Goal: Task Accomplishment & Management: Use online tool/utility

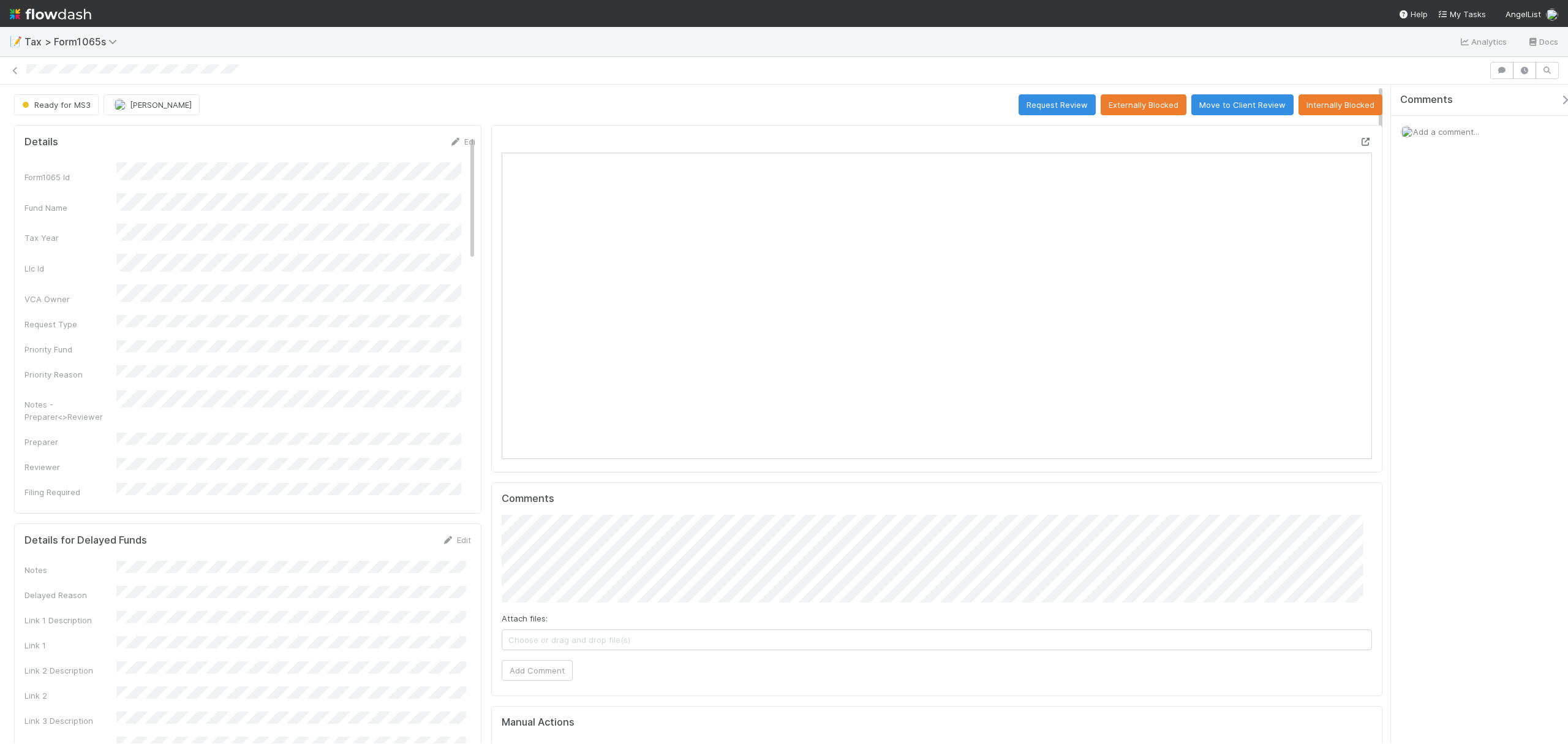
scroll to position [236, 849]
click at [1033, 108] on button "Request Review" at bounding box center [1057, 104] width 77 height 21
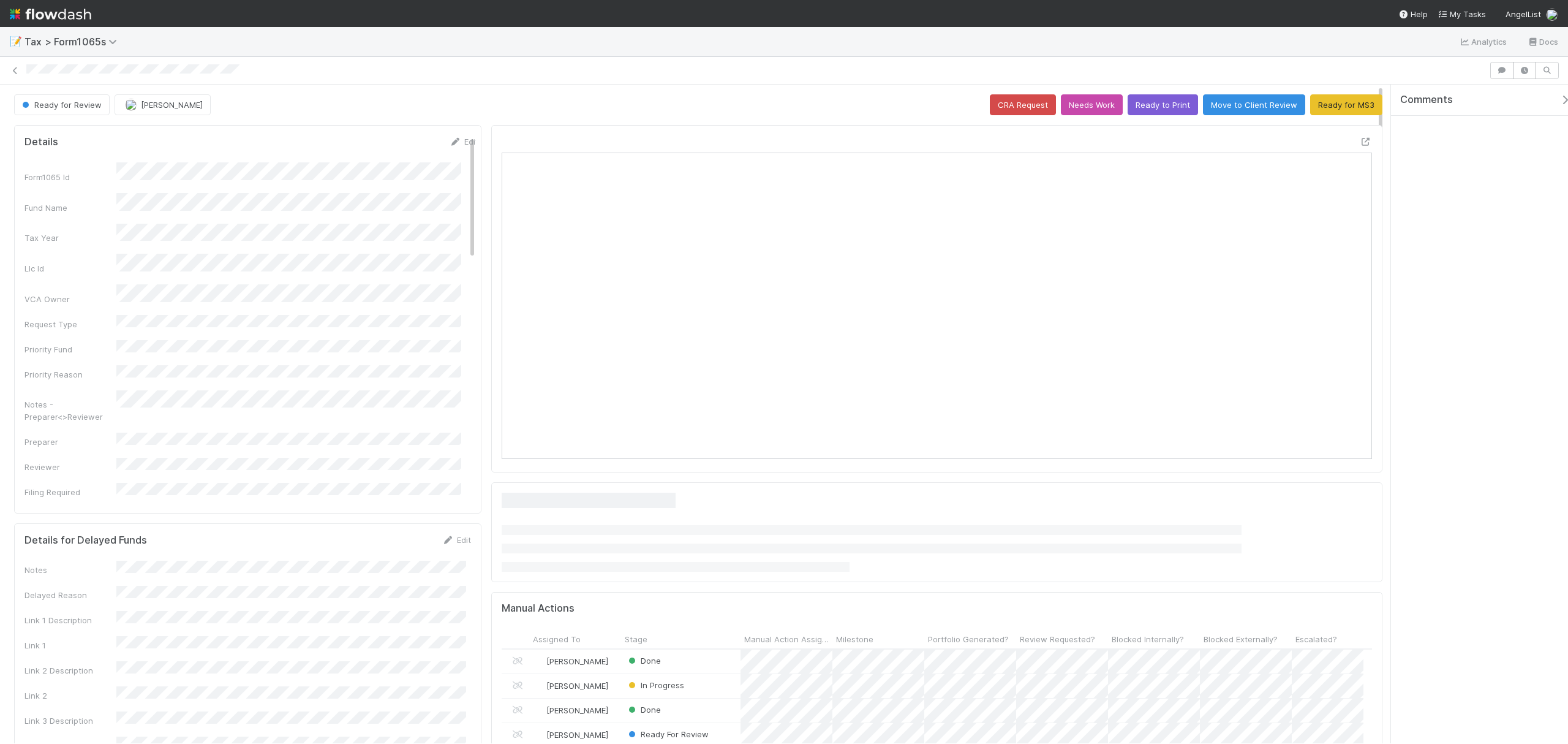
scroll to position [236, 849]
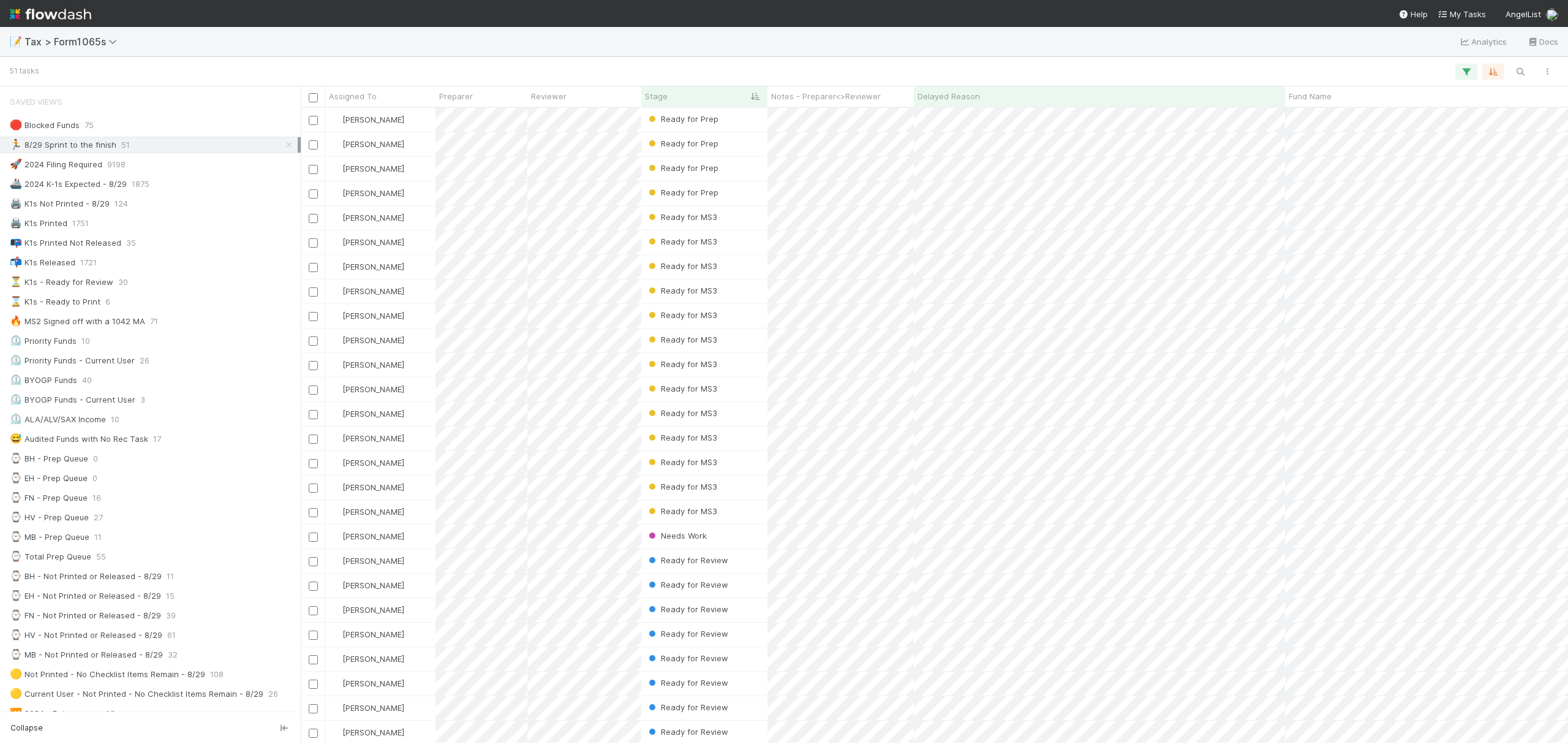
scroll to position [623, 1255]
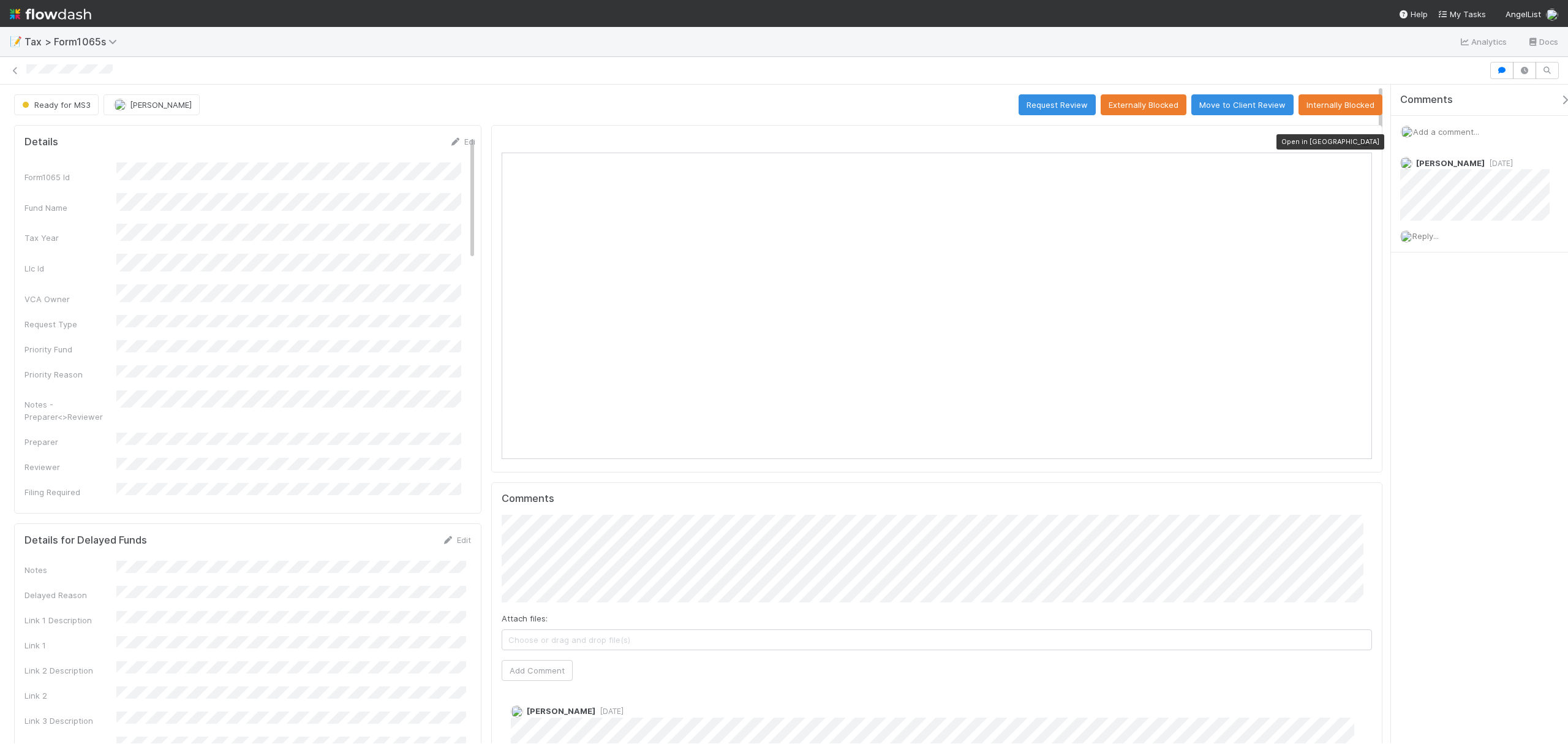
click at [1360, 138] on div at bounding box center [1366, 141] width 12 height 12
click at [1049, 111] on button "Request Review" at bounding box center [1057, 104] width 77 height 21
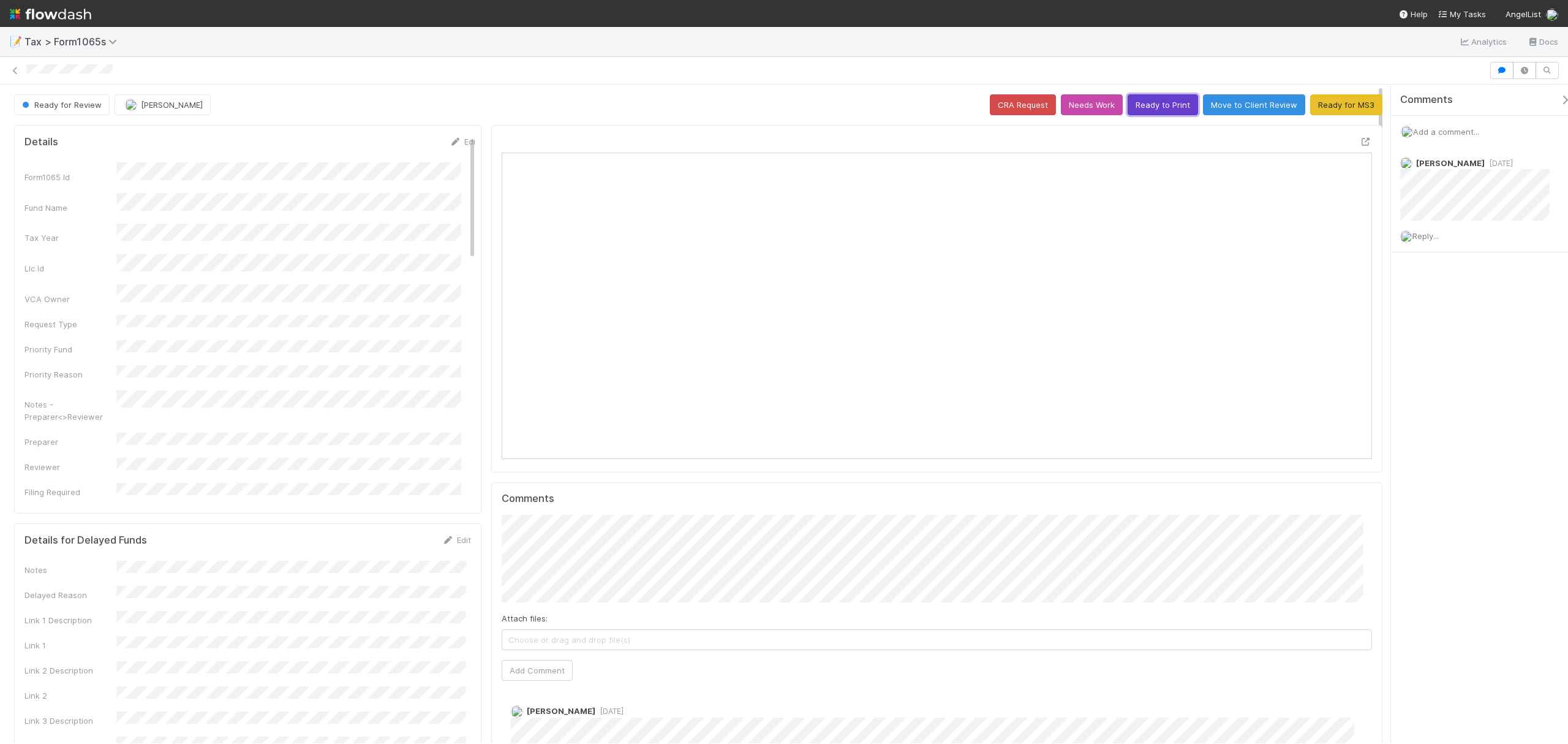
click at [1150, 111] on button "Ready to Print" at bounding box center [1163, 104] width 70 height 21
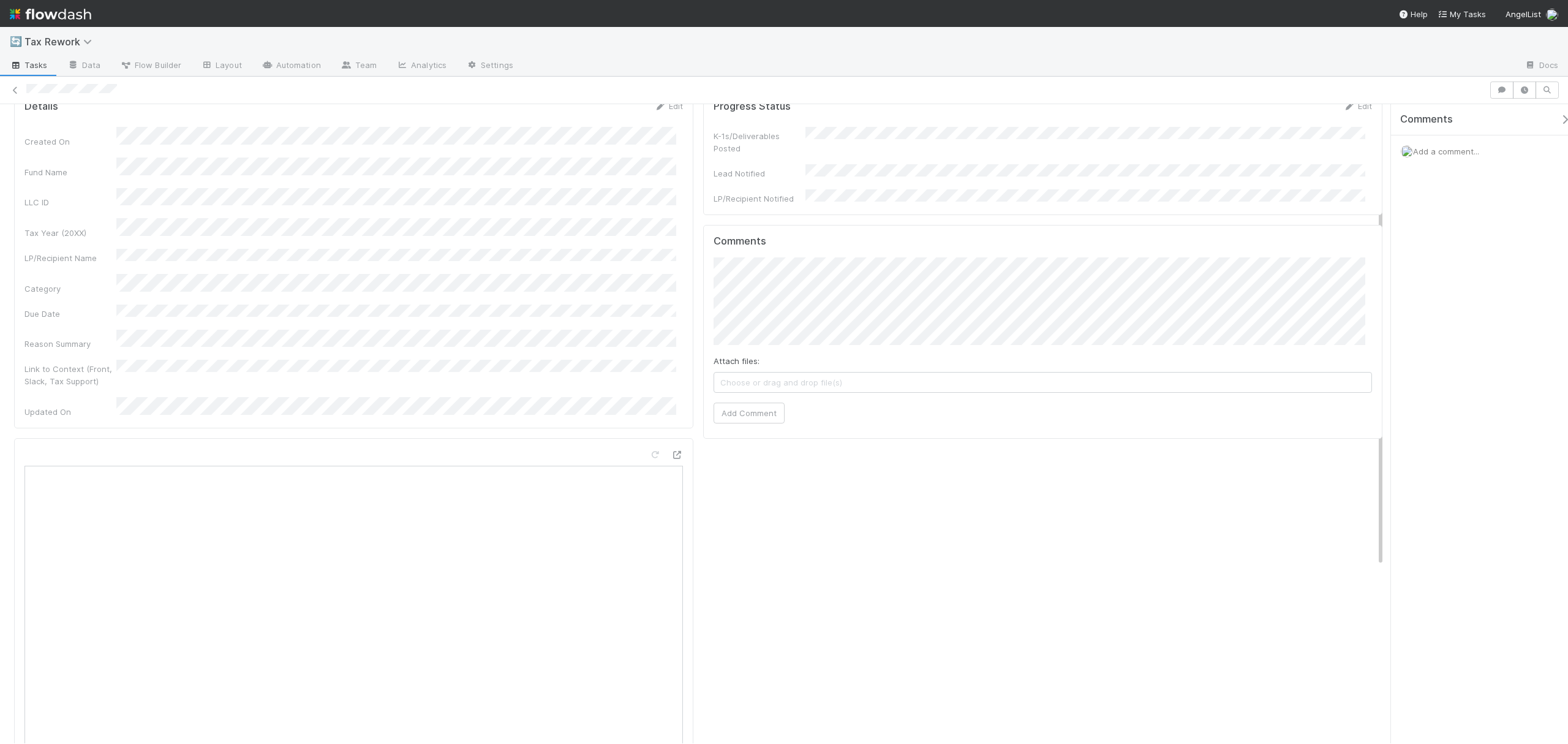
scroll to position [40, 0]
drag, startPoint x: 1380, startPoint y: 191, endPoint x: 1354, endPoint y: 219, distance: 38.2
click at [1354, 219] on div "Details Edit Created On Fund Name LLC ID Tax Year (20XX) LP/Recipient Name Cate…" at bounding box center [698, 567] width 1396 height 936
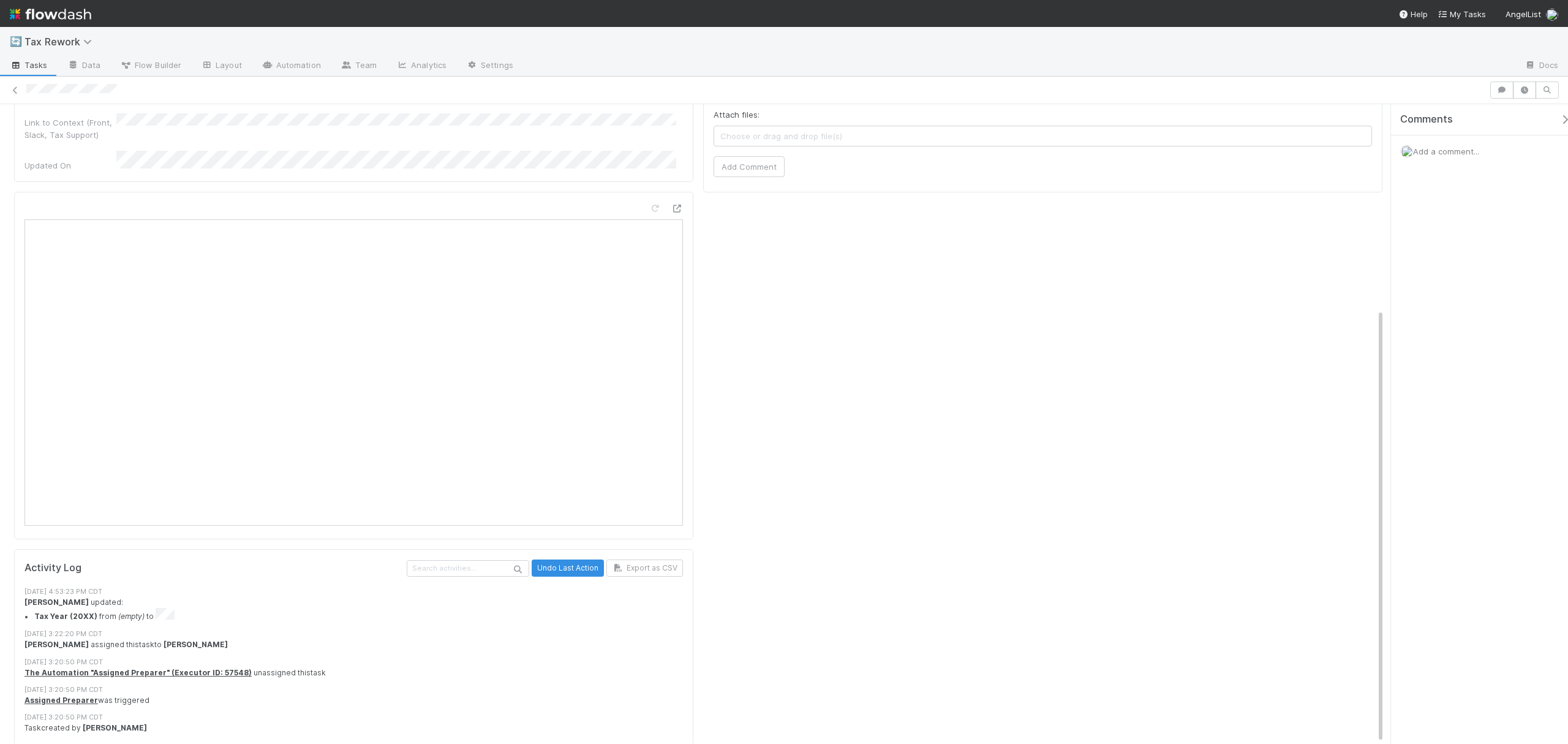
scroll to position [0, 0]
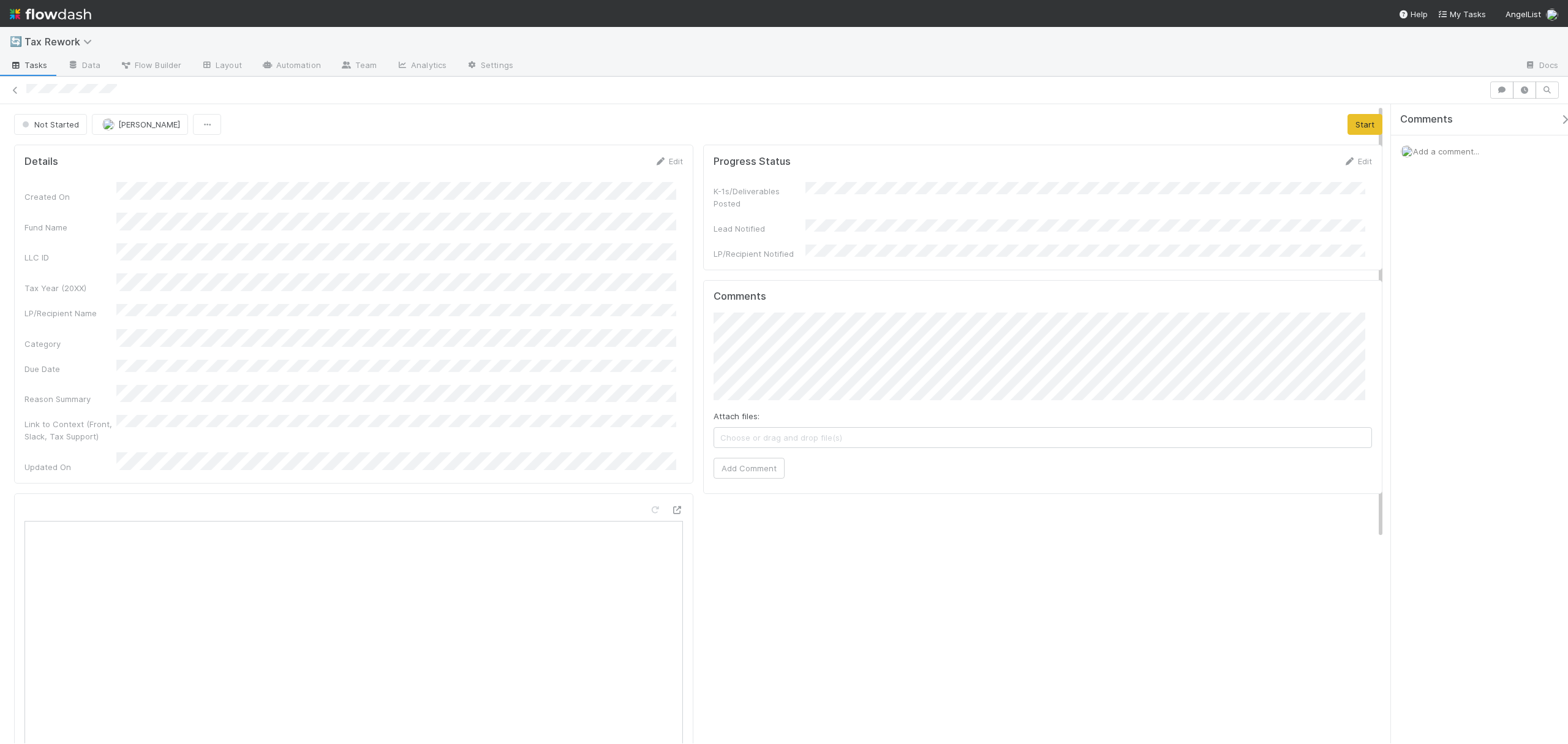
drag, startPoint x: 1380, startPoint y: 172, endPoint x: 1330, endPoint y: 55, distance: 127.2
click at [1330, 55] on div "🔄 Tax Rework Tasks Data Flow Builder Layout Automation Team Analytics Settings …" at bounding box center [784, 386] width 1568 height 717
drag, startPoint x: 1380, startPoint y: 150, endPoint x: 1360, endPoint y: 99, distance: 54.8
click at [1360, 99] on div "Not Started Johnmel Matining Start Details Edit Created On Fund Name LLC ID Tax…" at bounding box center [784, 409] width 1568 height 667
drag, startPoint x: 1380, startPoint y: 221, endPoint x: 1353, endPoint y: 71, distance: 152.4
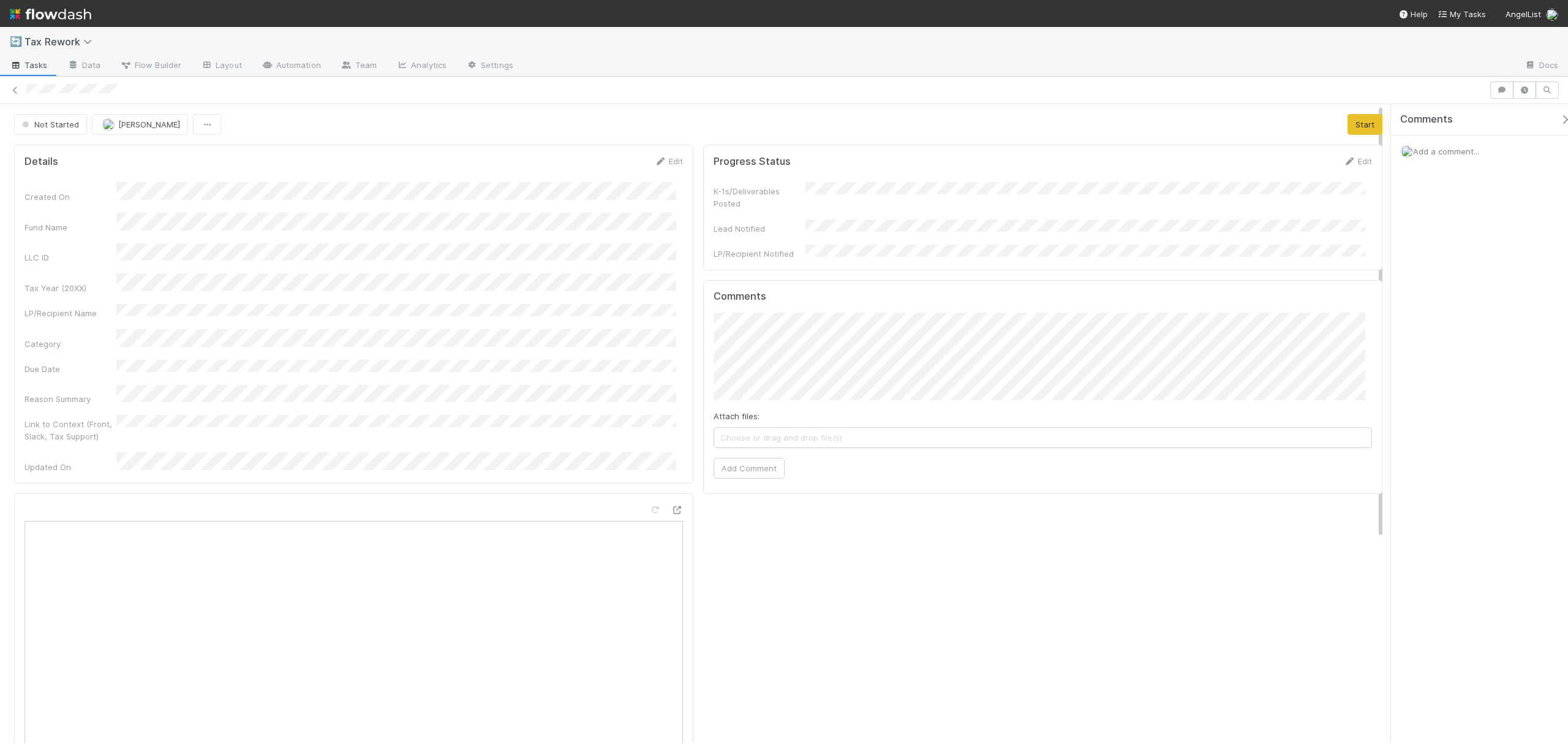
click at [1353, 71] on div "🔄 Tax Rework Tasks Data Flow Builder Layout Automation Team Analytics Settings …" at bounding box center [784, 386] width 1568 height 717
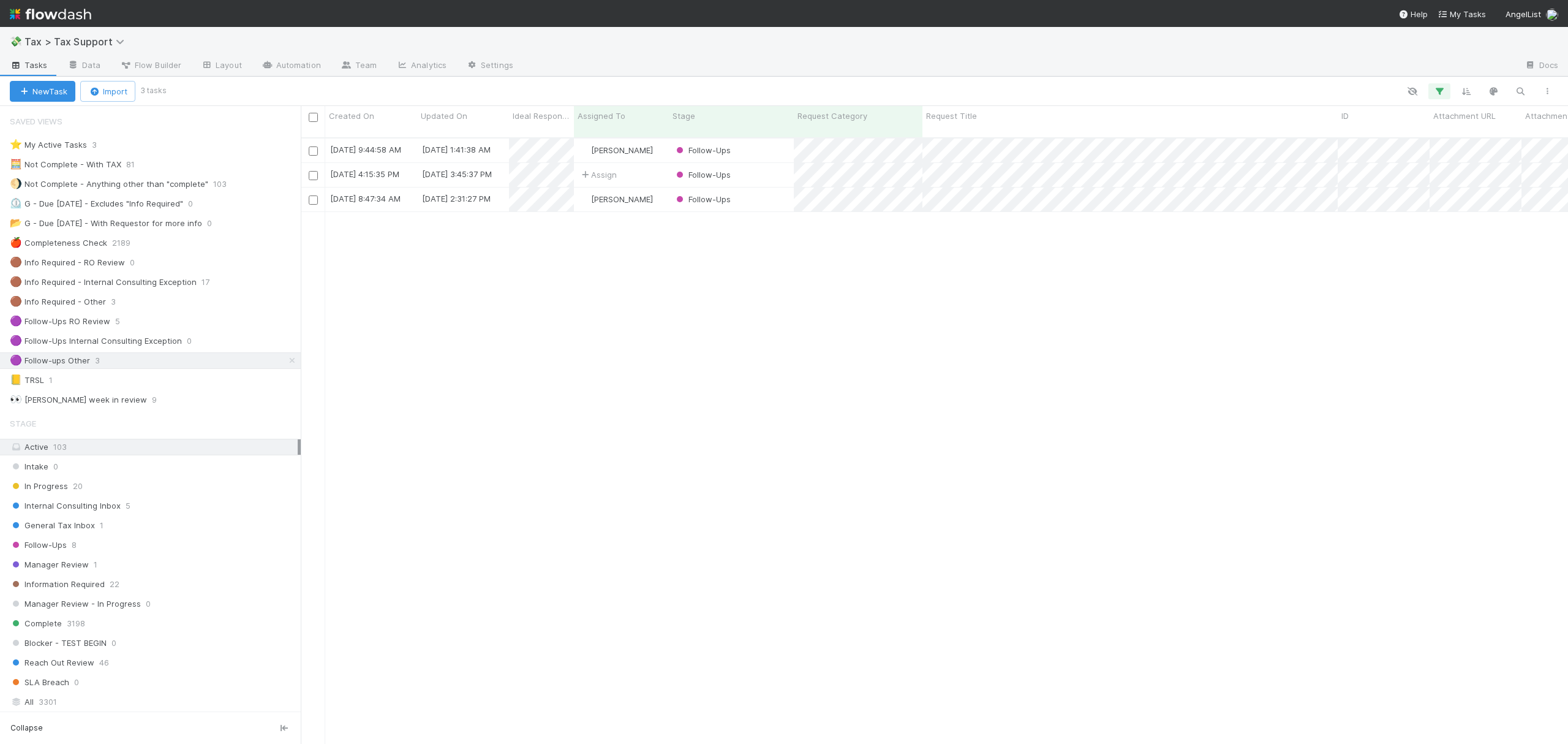
scroll to position [603, 1255]
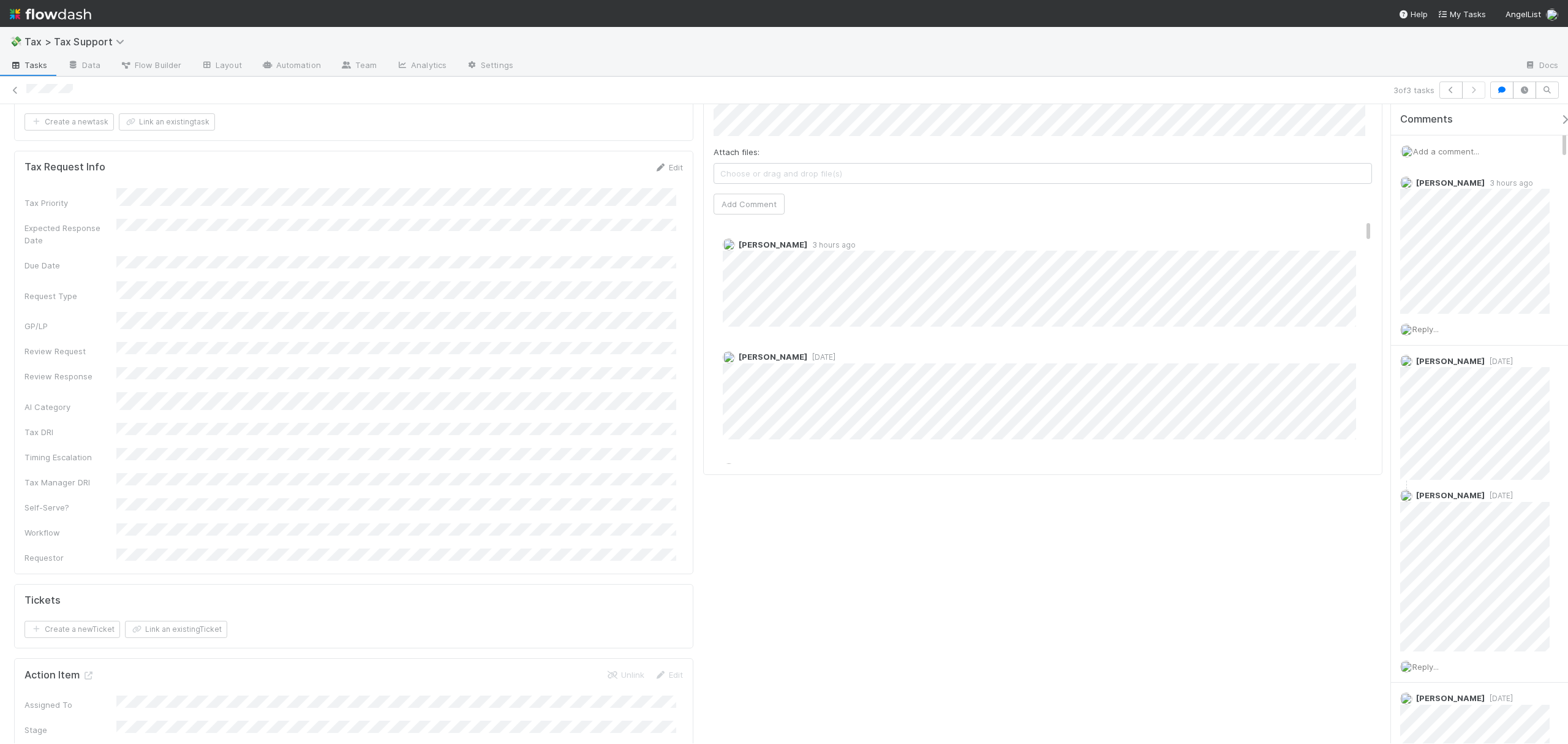
scroll to position [596, 0]
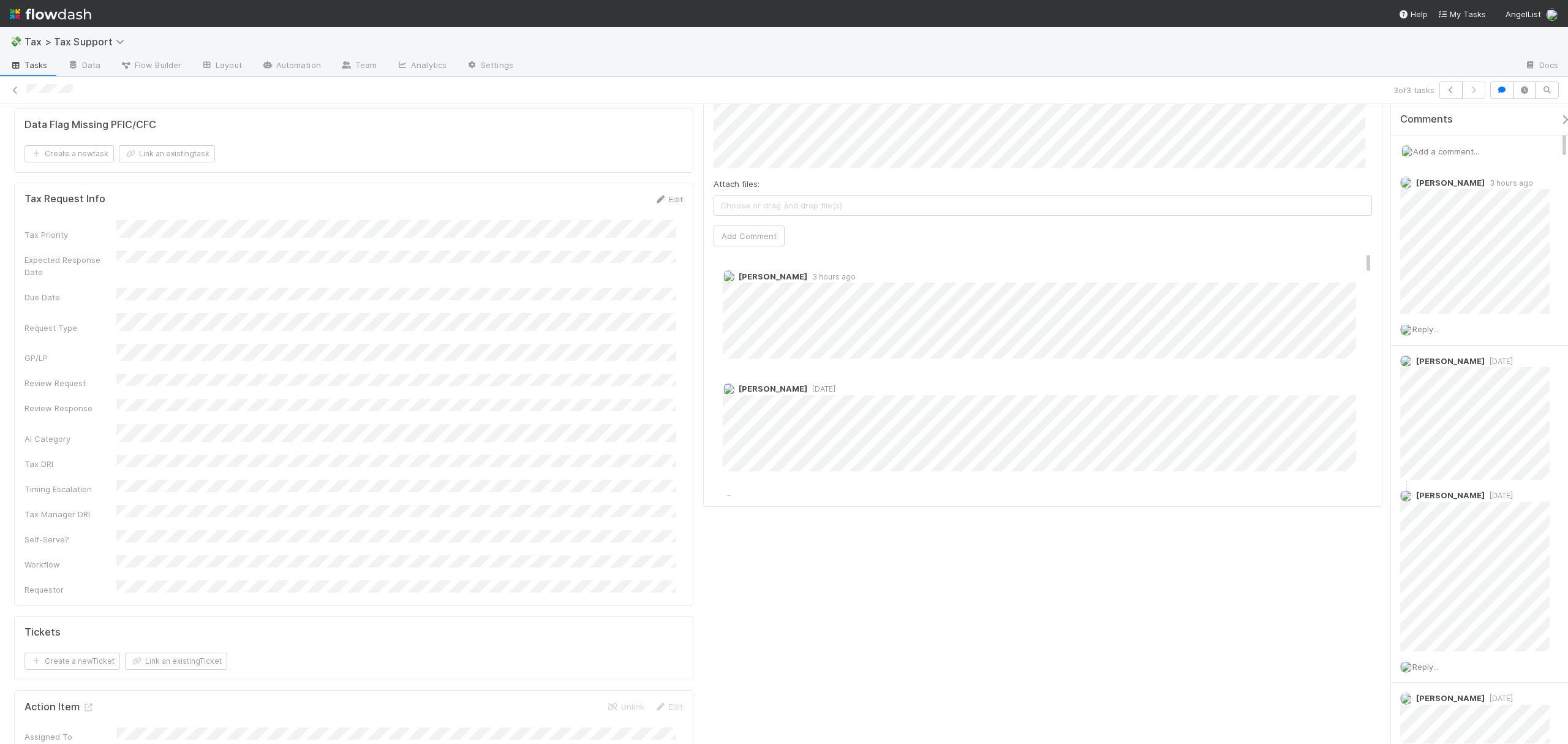
drag, startPoint x: 1380, startPoint y: 131, endPoint x: 1382, endPoint y: 174, distance: 43.0
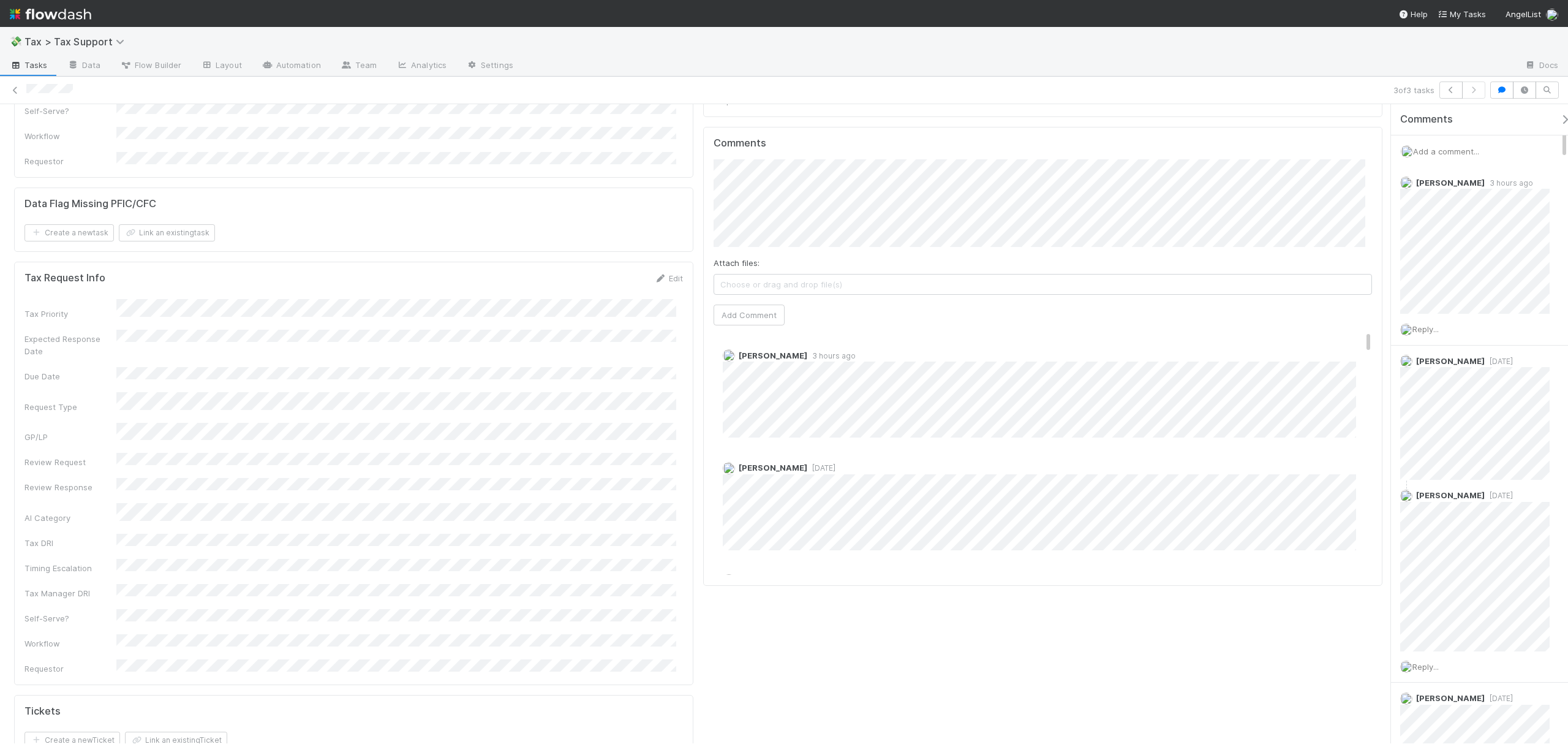
scroll to position [588, 0]
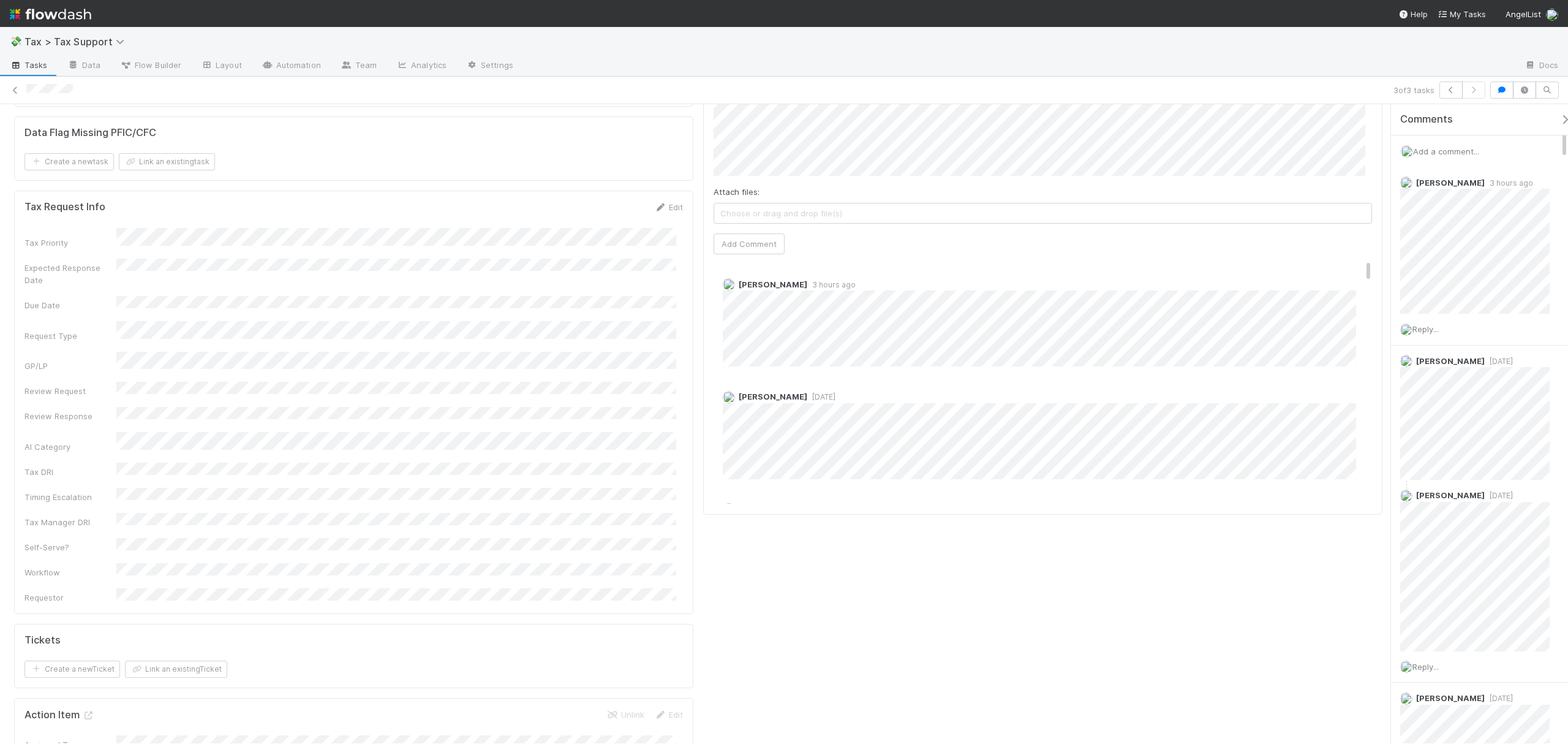
drag, startPoint x: 1380, startPoint y: 142, endPoint x: 1382, endPoint y: 187, distance: 45.0
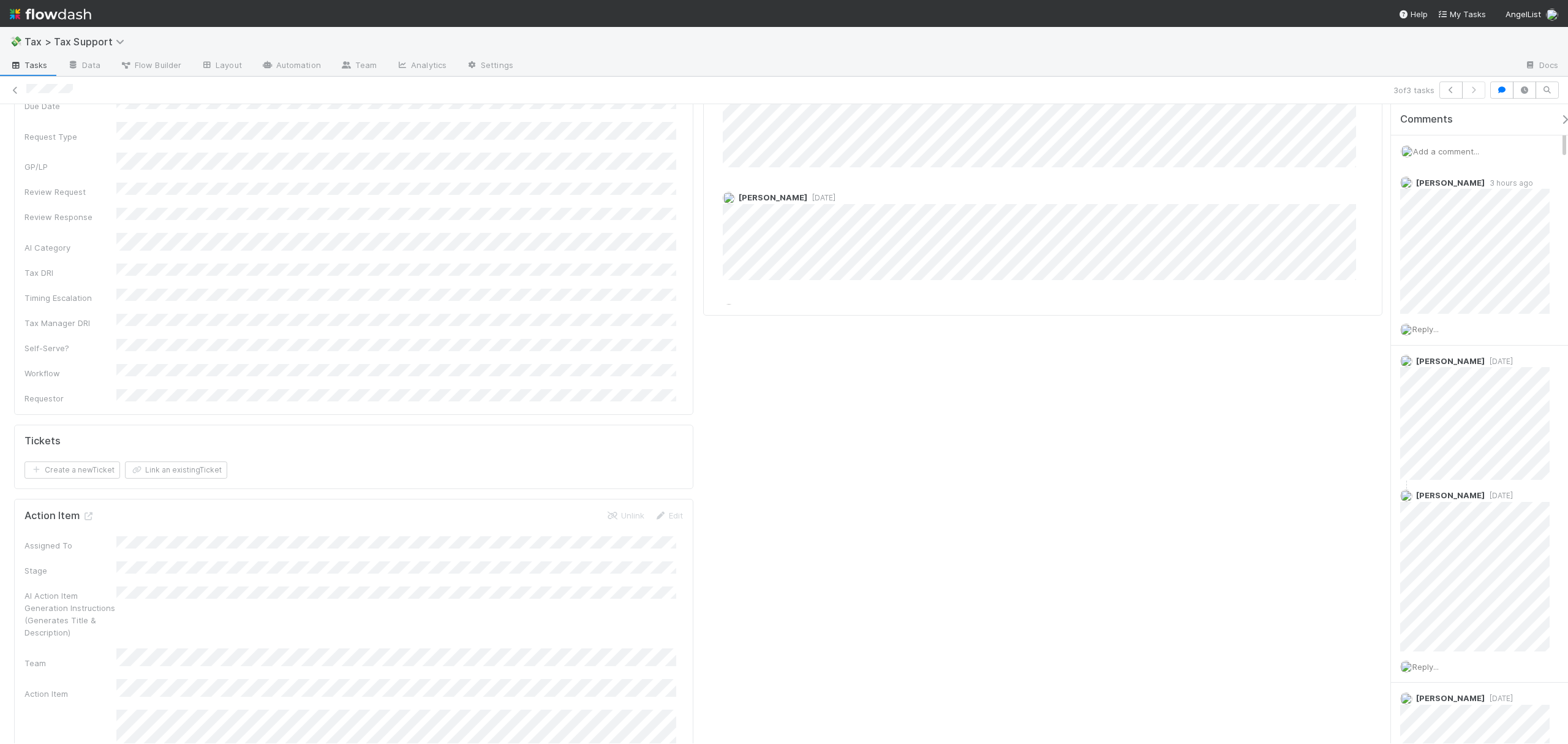
scroll to position [628, 0]
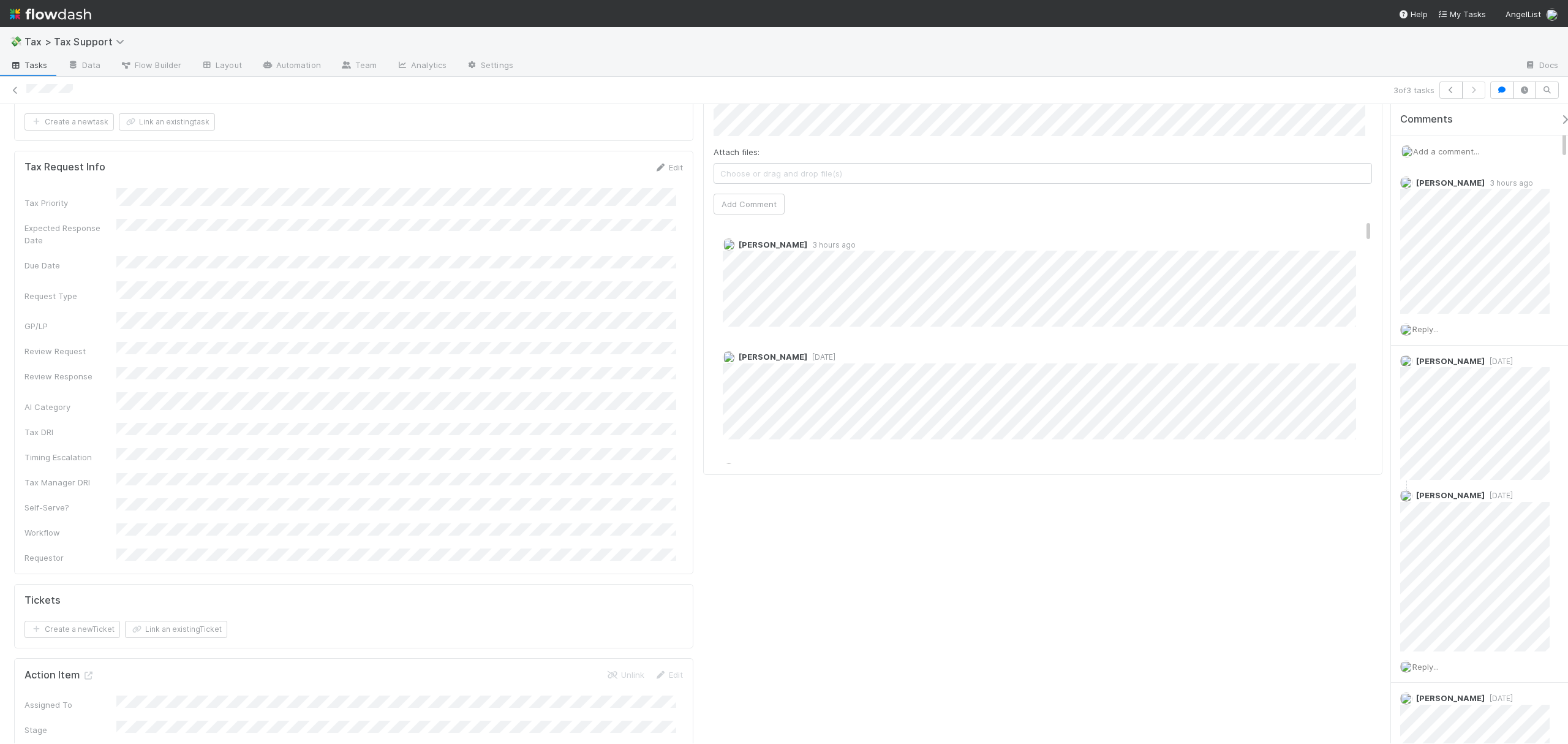
drag, startPoint x: 1380, startPoint y: 121, endPoint x: 1382, endPoint y: 169, distance: 48.0
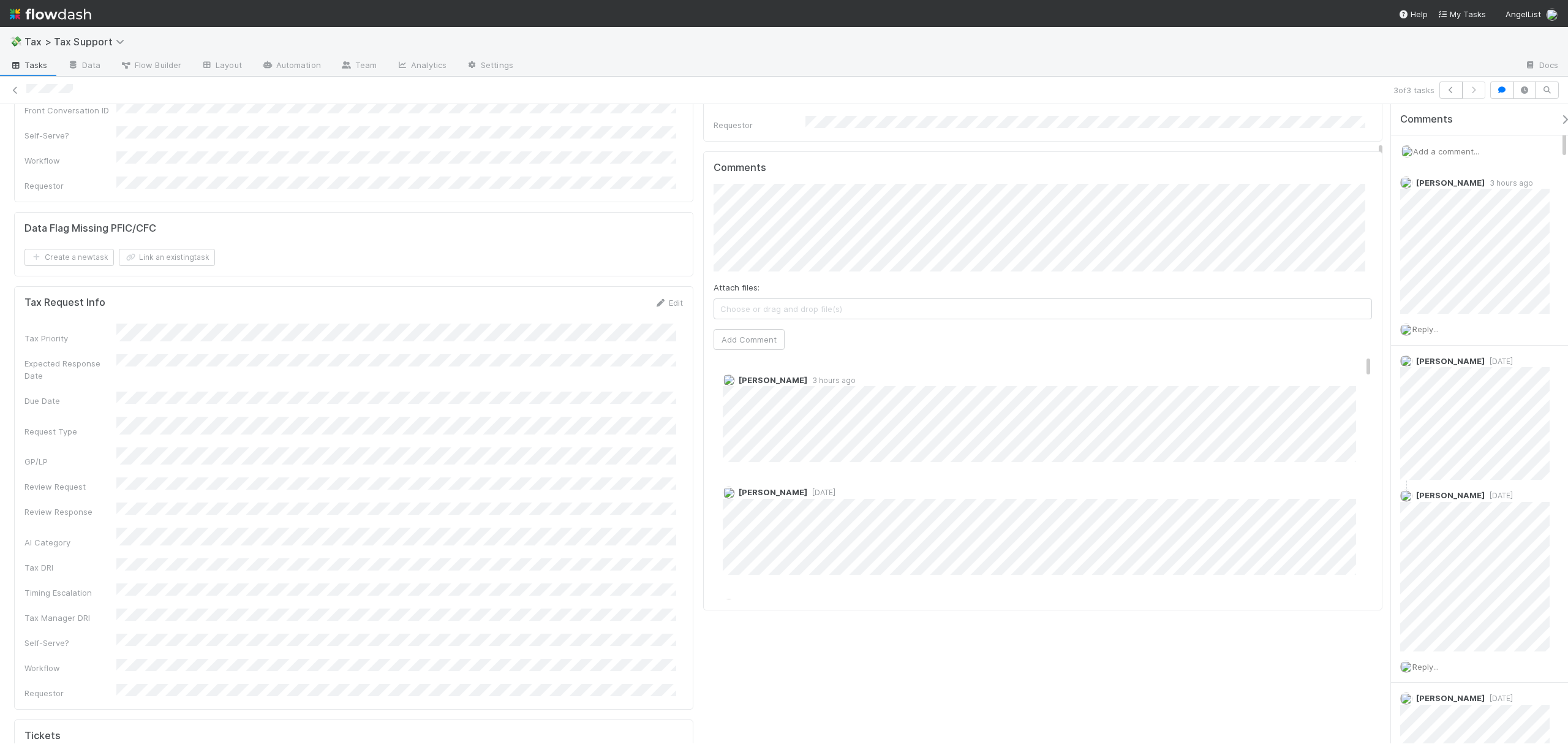
scroll to position [508, 0]
drag, startPoint x: 1380, startPoint y: 127, endPoint x: 1383, endPoint y: 167, distance: 40.1
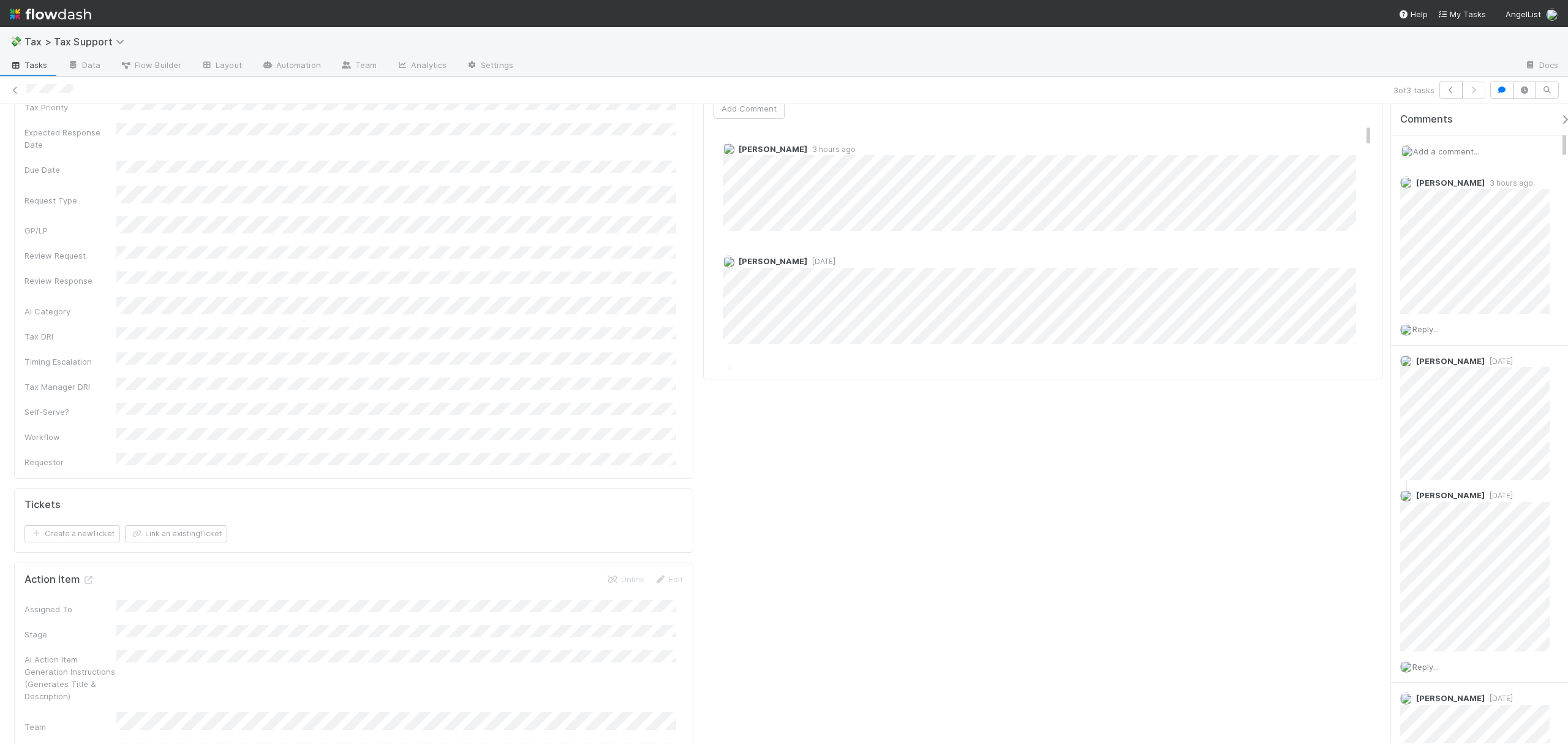
scroll to position [668, 0]
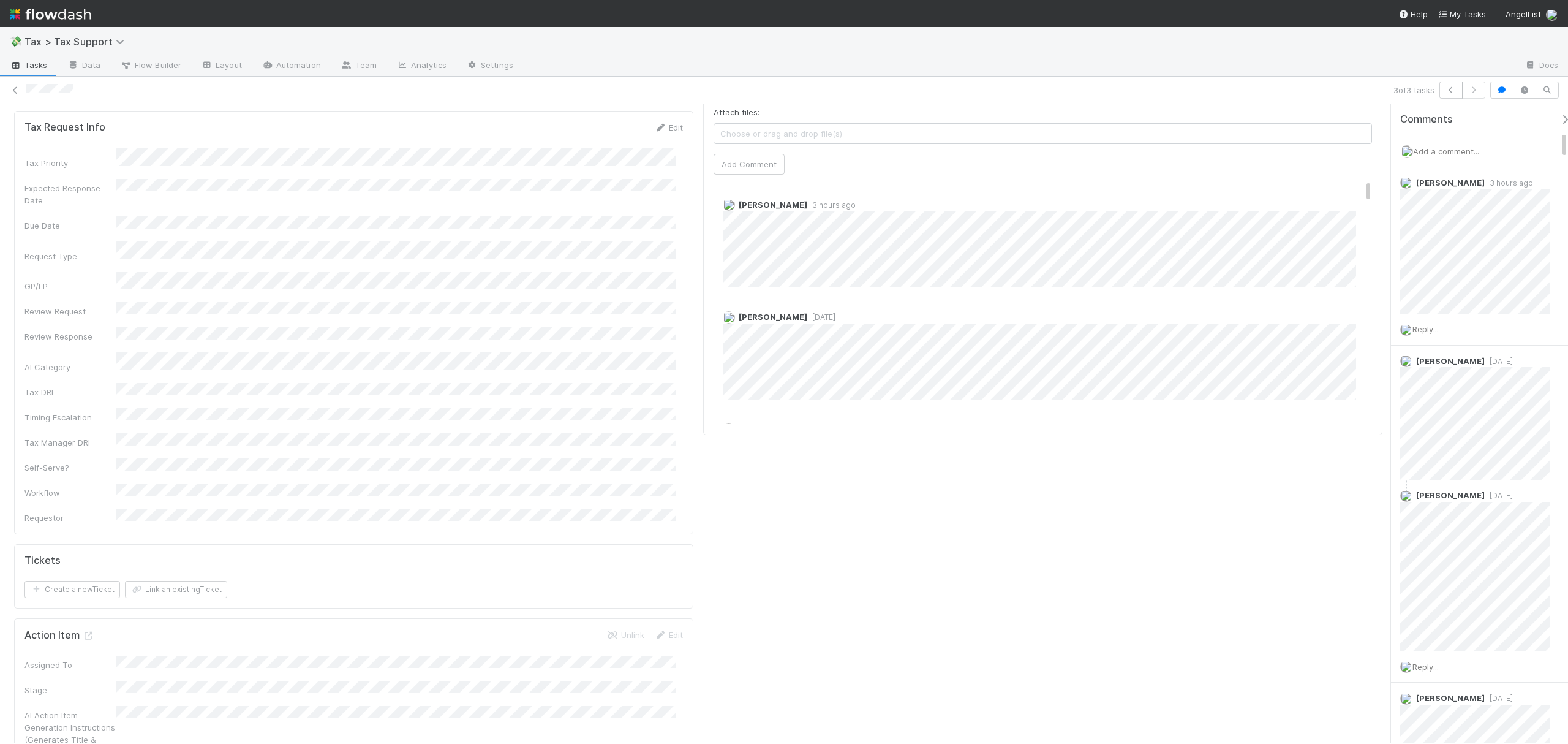
drag, startPoint x: 1380, startPoint y: 123, endPoint x: 1380, endPoint y: 175, distance: 52.0
drag, startPoint x: 1356, startPoint y: 153, endPoint x: 1358, endPoint y: 142, distance: 11.2
click at [1358, 142] on div "Comments Attach files: Choose or drag and drop file(s) Add Comment Amy Saks 3 h…" at bounding box center [1042, 206] width 658 height 438
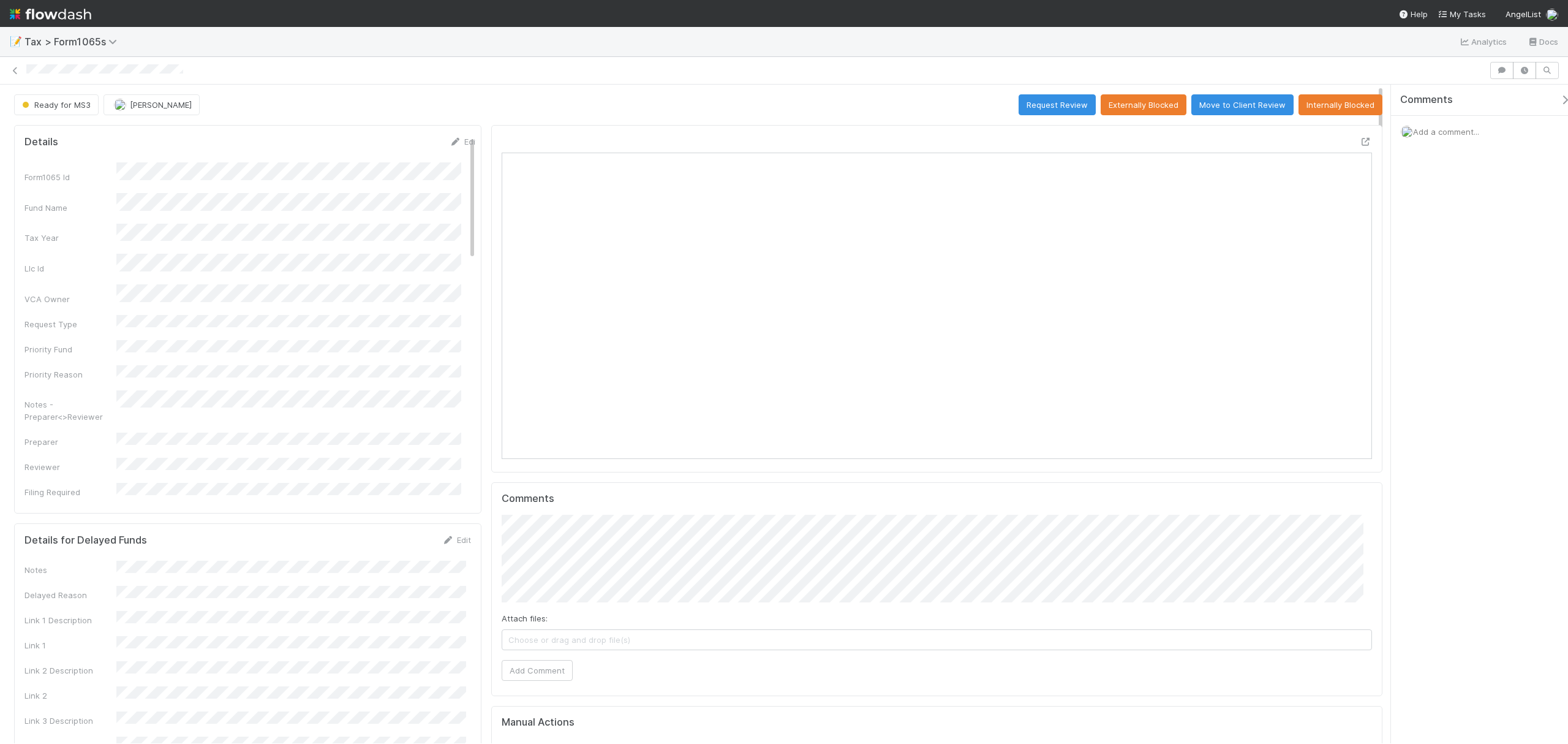
scroll to position [236, 849]
click at [1175, 139] on icon at bounding box center [1366, 142] width 12 height 8
